Goal: Find specific page/section: Find specific page/section

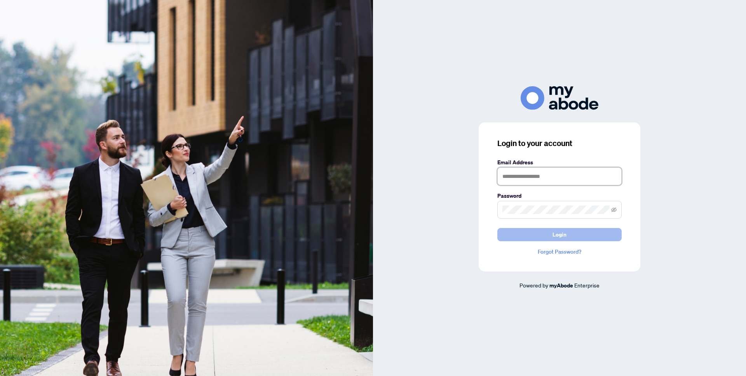
type input "**********"
click at [584, 228] on button "Login" at bounding box center [560, 234] width 124 height 13
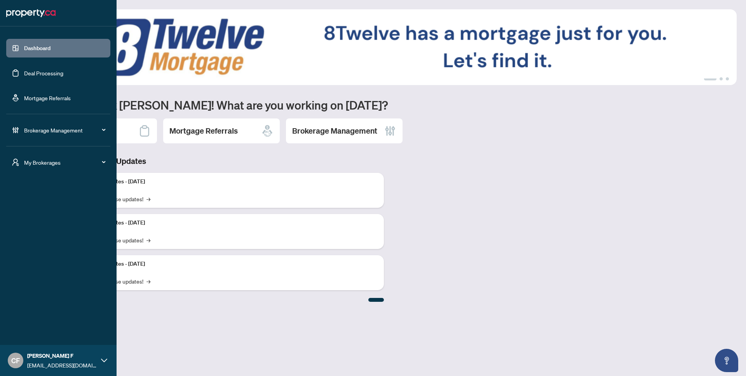
click at [63, 163] on span "My Brokerages" at bounding box center [64, 162] width 81 height 9
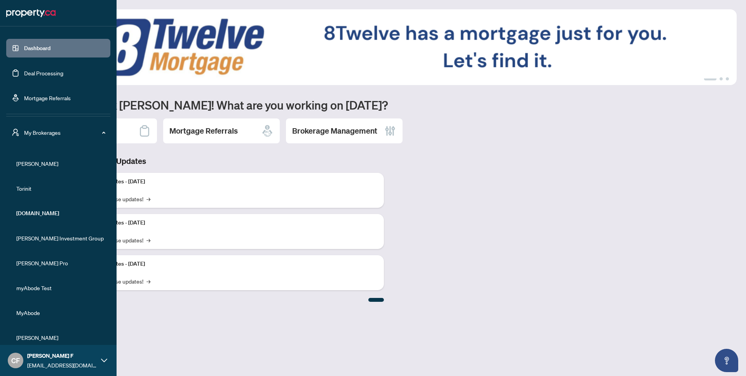
click at [33, 162] on span "RAHR" at bounding box center [60, 163] width 89 height 9
